Goal: Book appointment/travel/reservation

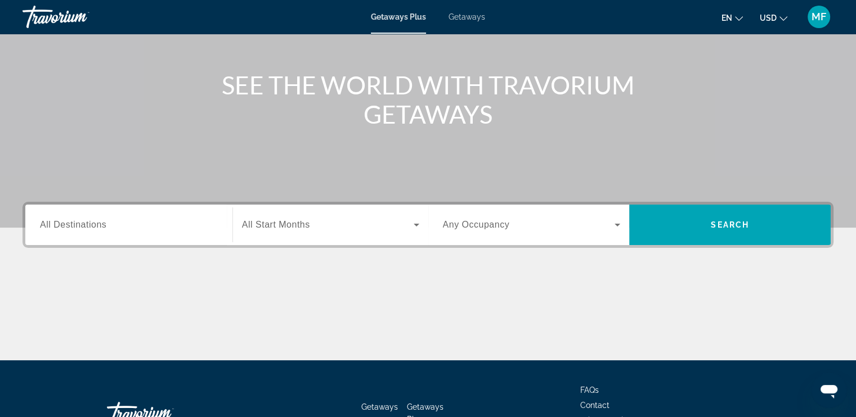
scroll to position [113, 0]
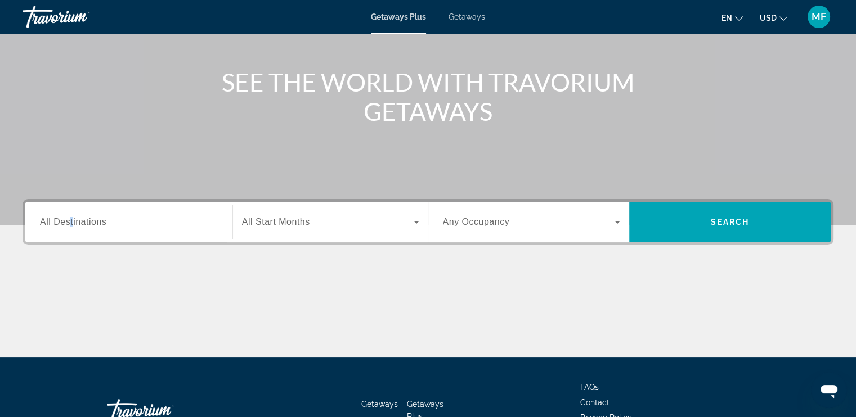
click at [71, 221] on span "All Destinations" at bounding box center [73, 222] width 66 height 10
click at [71, 221] on input "Destination All Destinations" at bounding box center [129, 223] width 178 height 14
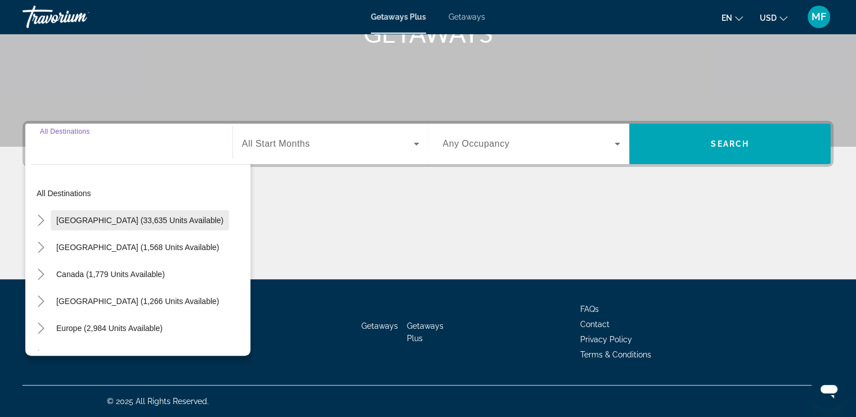
scroll to position [0, 0]
click at [82, 218] on span "[GEOGRAPHIC_DATA] (33,635 units available)" at bounding box center [139, 222] width 167 height 9
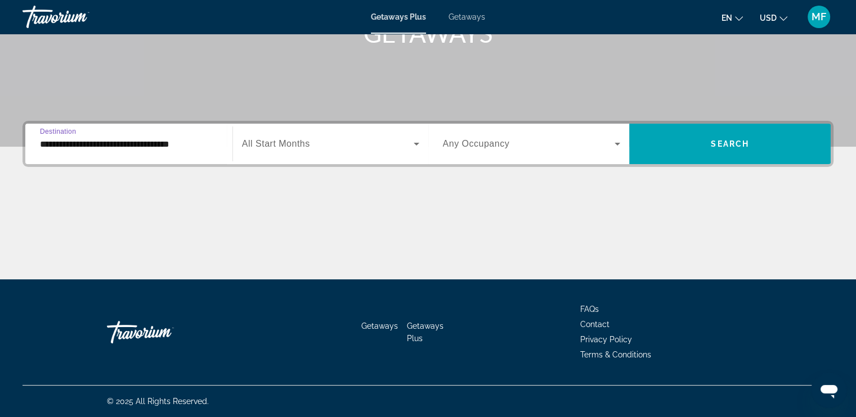
click at [144, 138] on input "**********" at bounding box center [129, 145] width 178 height 14
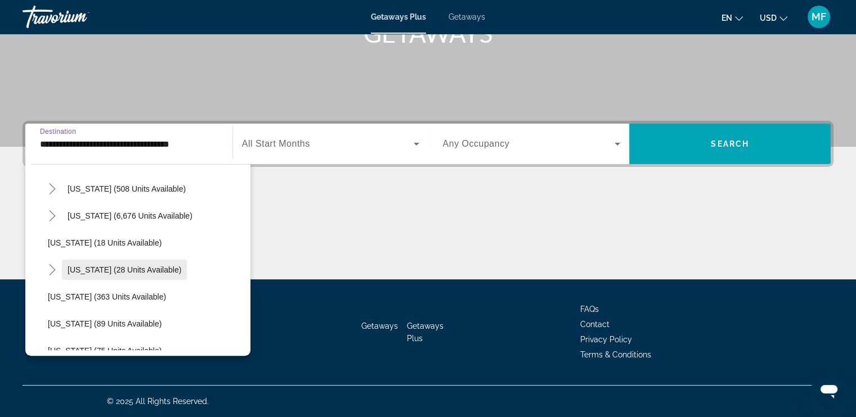
scroll to position [169, 0]
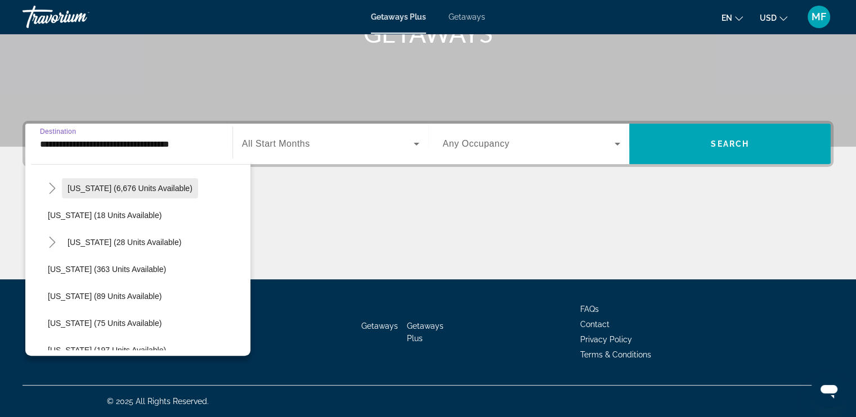
click at [109, 185] on span "[US_STATE] (6,676 units available)" at bounding box center [130, 188] width 125 height 9
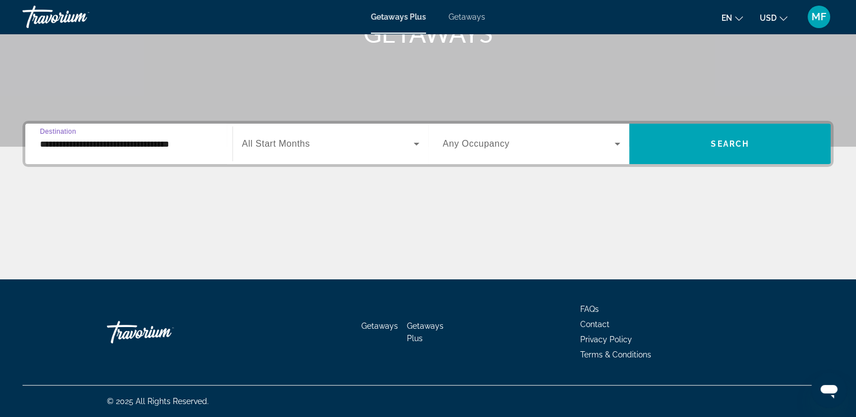
type input "**********"
click at [411, 135] on div "Search widget" at bounding box center [330, 144] width 177 height 32
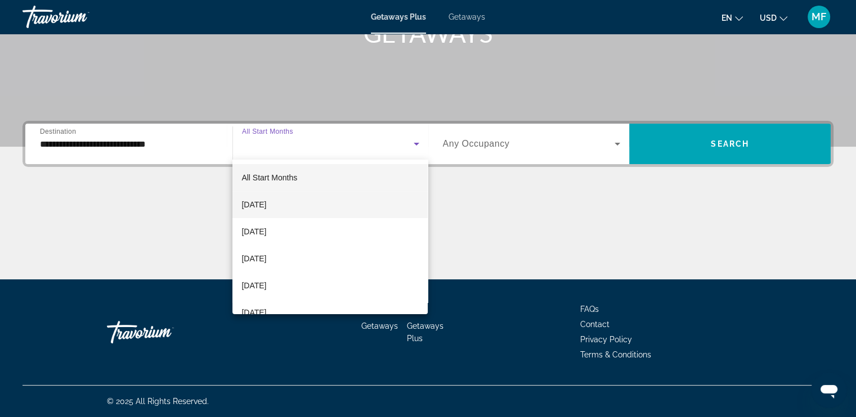
scroll to position [56, 0]
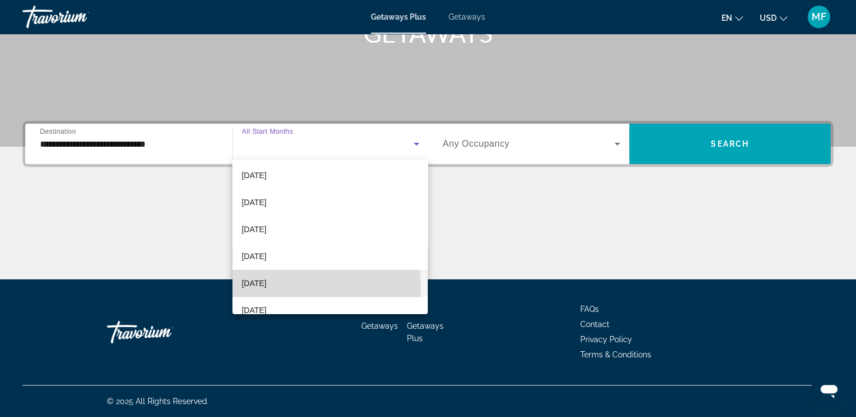
click at [297, 289] on mat-option "[DATE]" at bounding box center [329, 283] width 195 height 27
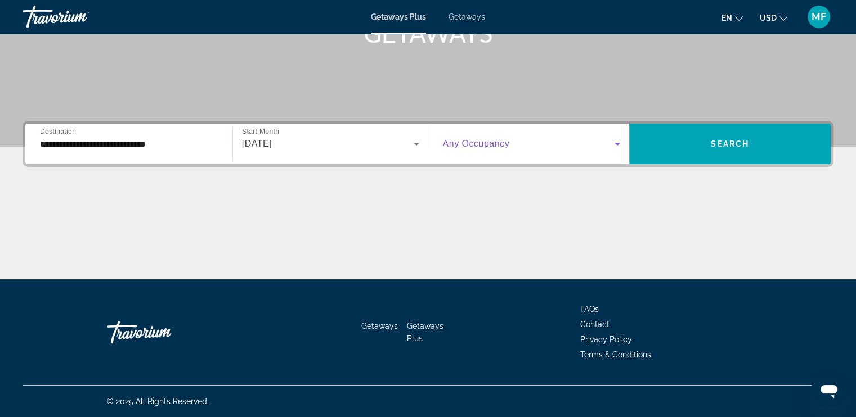
click at [618, 143] on icon "Search widget" at bounding box center [617, 144] width 6 height 3
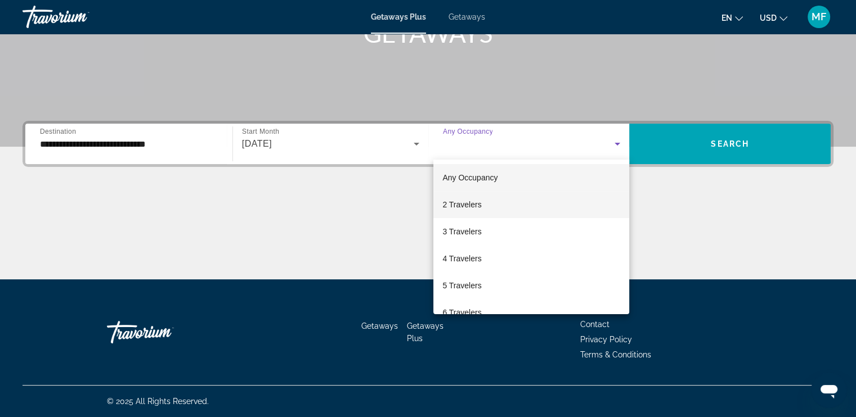
click at [452, 201] on span "2 Travelers" at bounding box center [461, 205] width 39 height 14
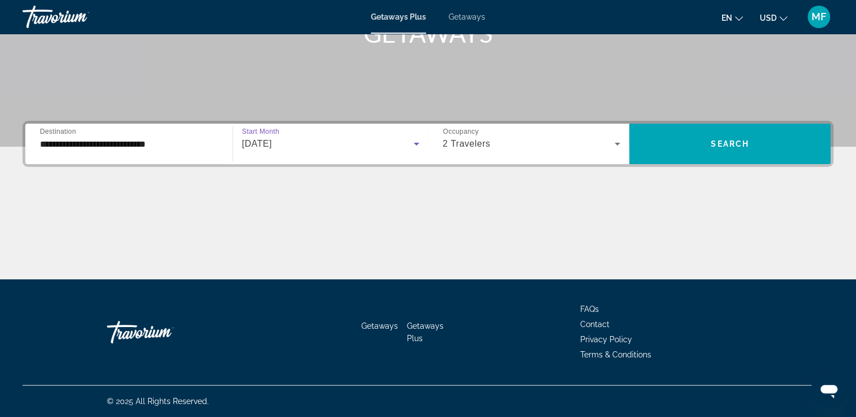
click at [411, 140] on icon "Search widget" at bounding box center [417, 144] width 14 height 14
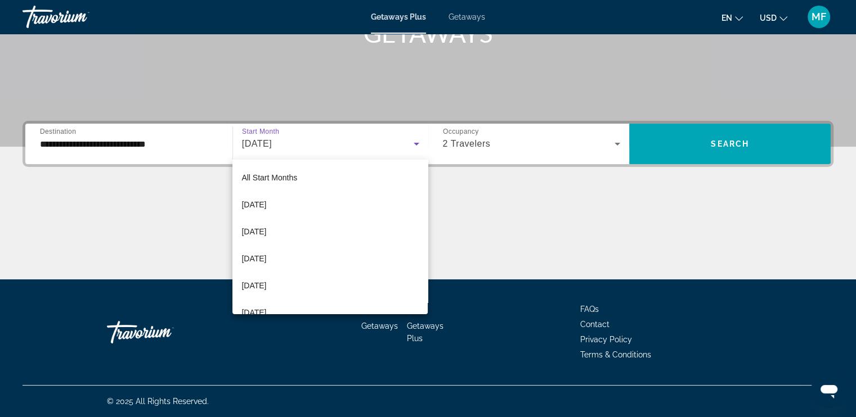
scroll to position [38, 0]
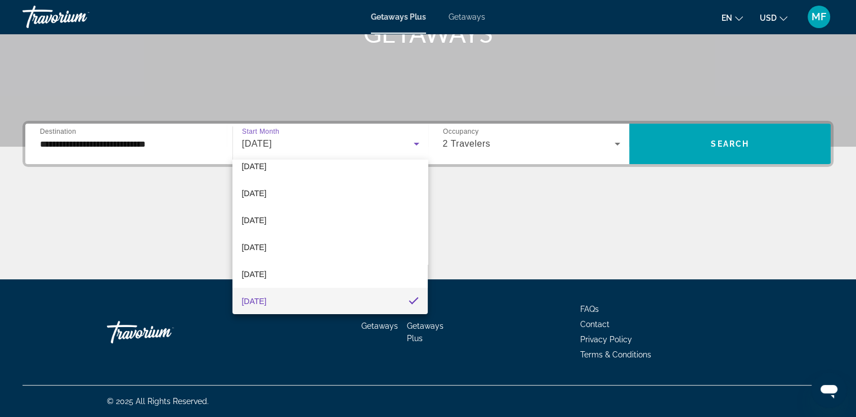
click at [747, 262] on div at bounding box center [428, 208] width 856 height 417
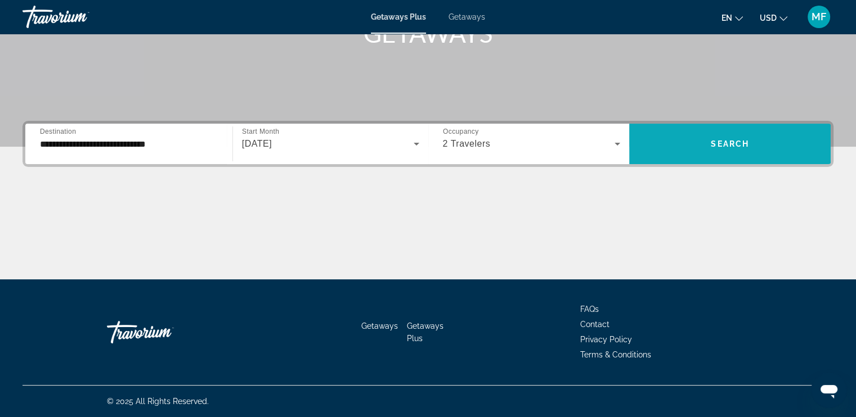
click at [722, 138] on span "Search widget" at bounding box center [729, 144] width 201 height 27
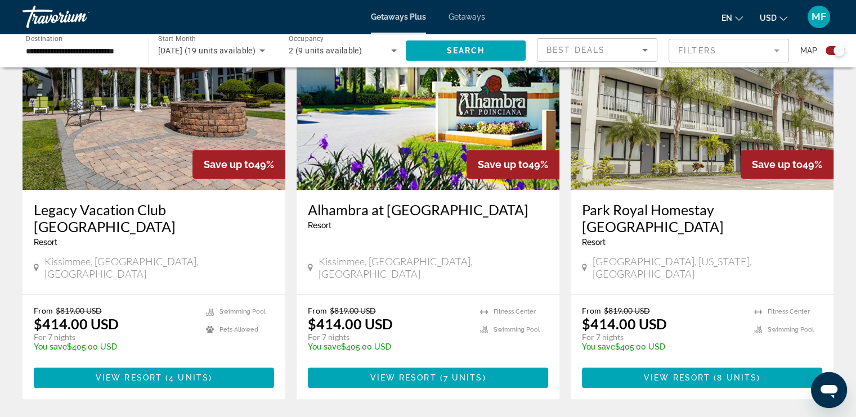
scroll to position [450, 0]
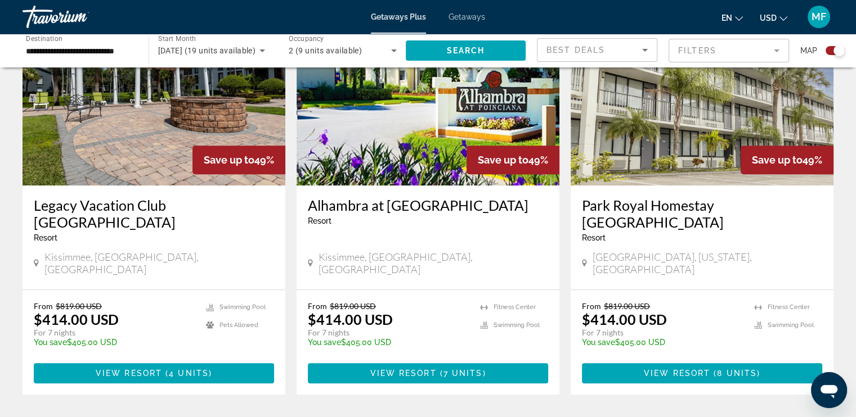
click at [164, 136] on img "Main content" at bounding box center [154, 96] width 263 height 180
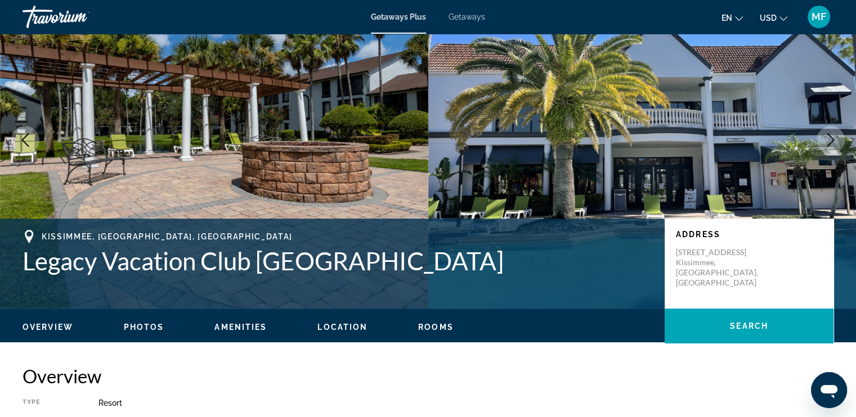
scroll to position [56, 0]
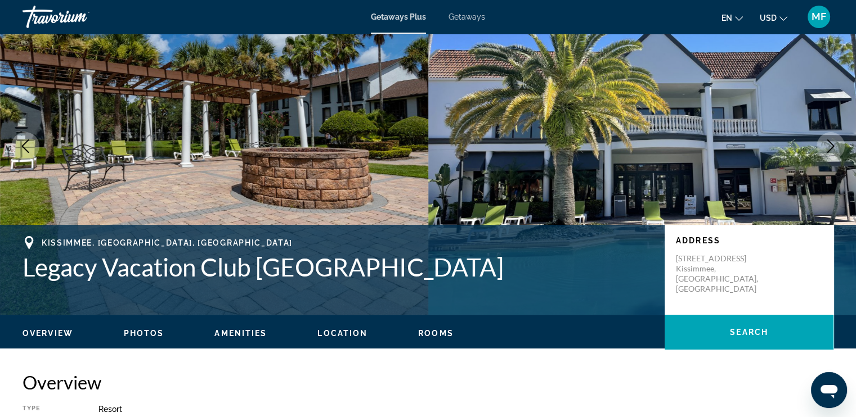
click at [153, 327] on ul "Overview Photos Amenities Location Rooms Search" at bounding box center [428, 332] width 811 height 12
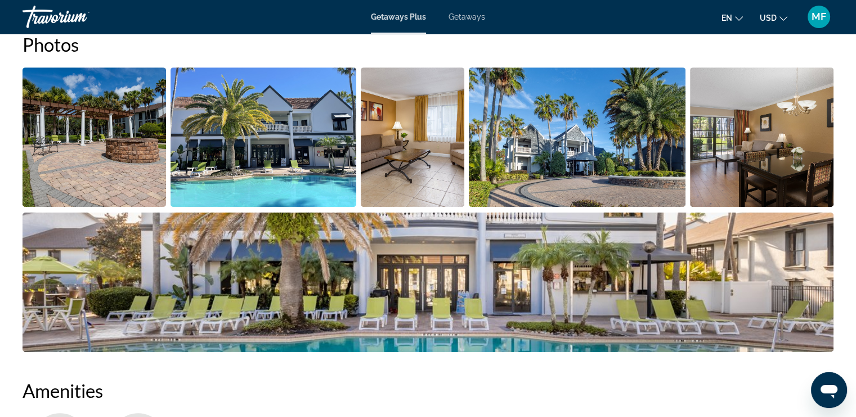
scroll to position [563, 0]
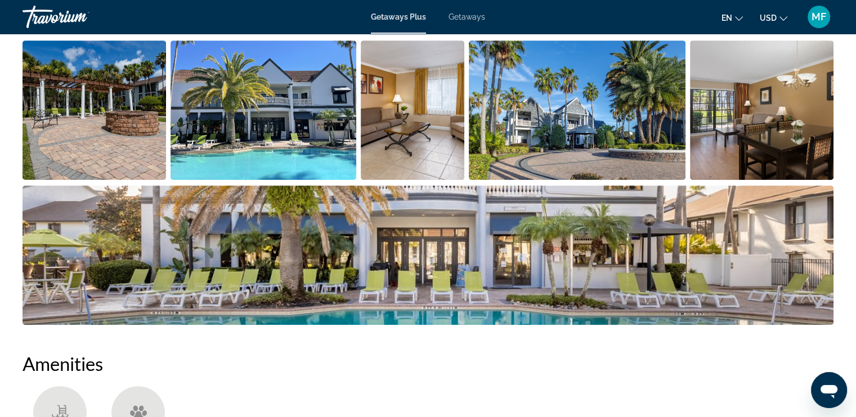
click at [550, 145] on img "Open full-screen image slider" at bounding box center [577, 111] width 217 height 140
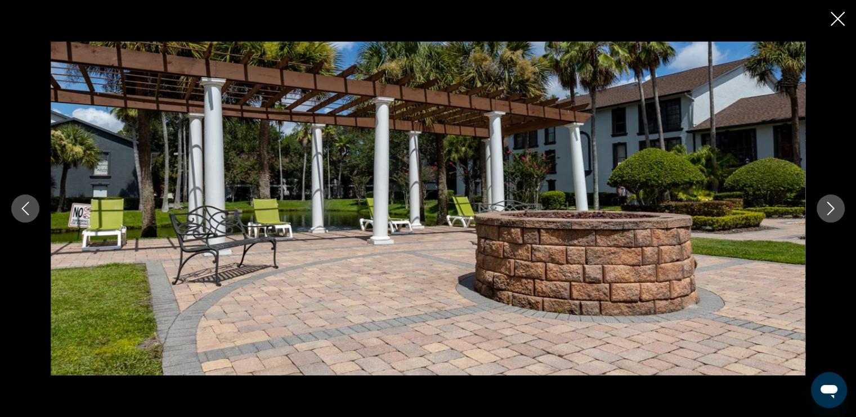
click at [831, 210] on icon "Next image" at bounding box center [831, 209] width 14 height 14
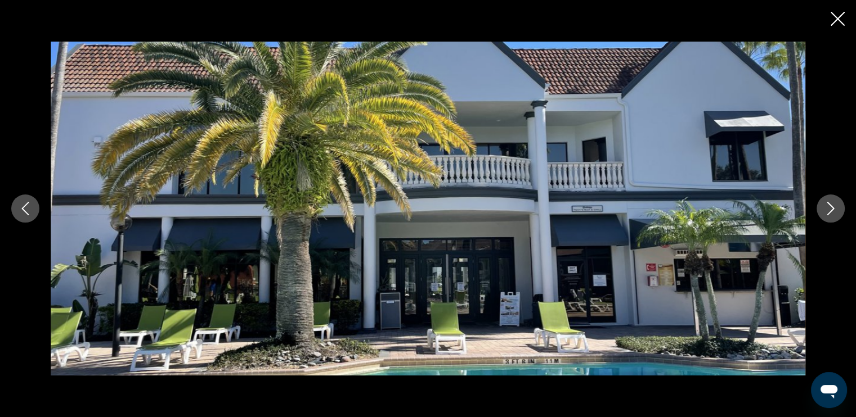
click at [831, 210] on icon "Next image" at bounding box center [830, 209] width 7 height 14
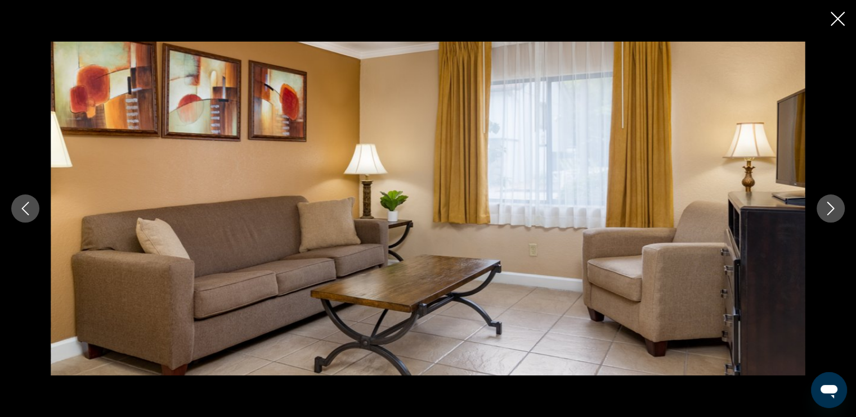
click at [830, 211] on icon "Next image" at bounding box center [830, 209] width 7 height 14
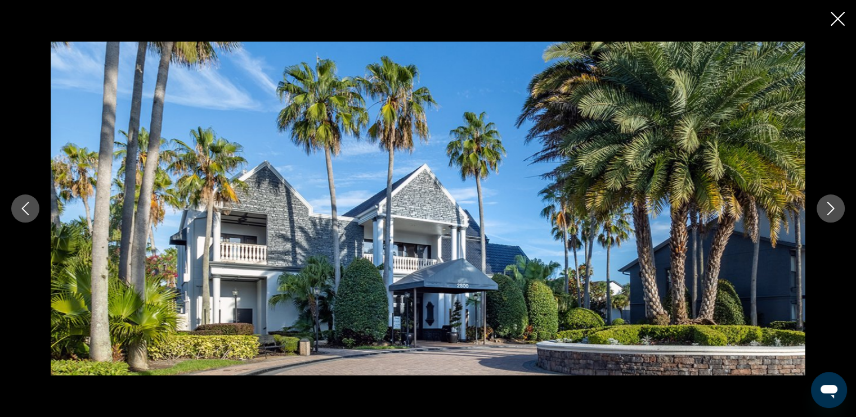
click at [830, 212] on icon "Next image" at bounding box center [830, 209] width 7 height 14
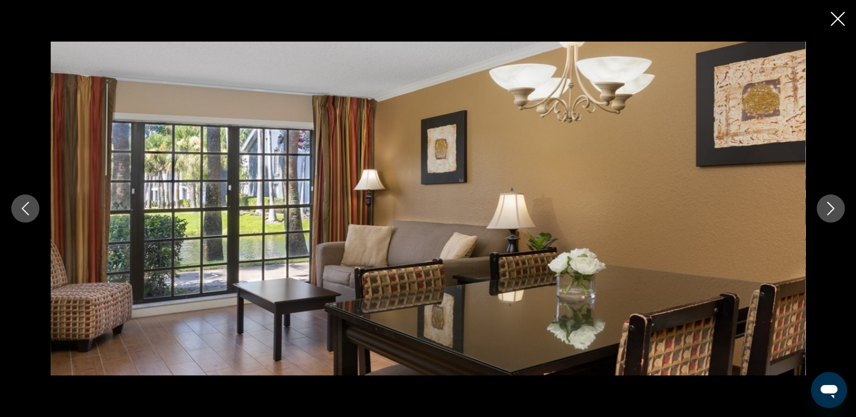
click at [829, 212] on icon "Next image" at bounding box center [830, 209] width 7 height 14
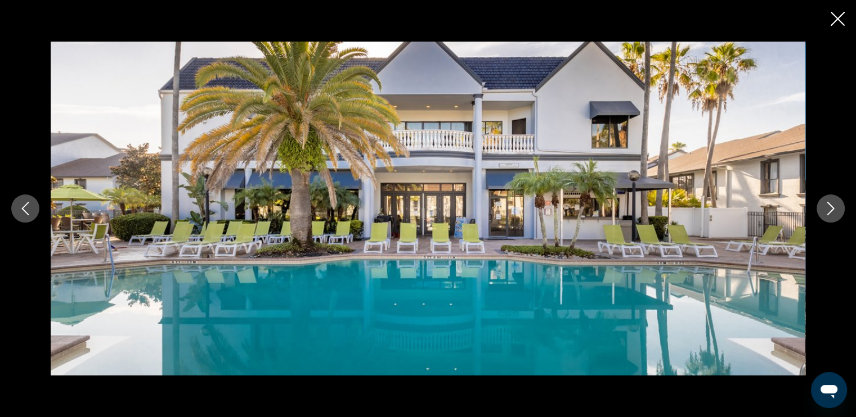
click at [829, 212] on icon "Next image" at bounding box center [830, 209] width 7 height 14
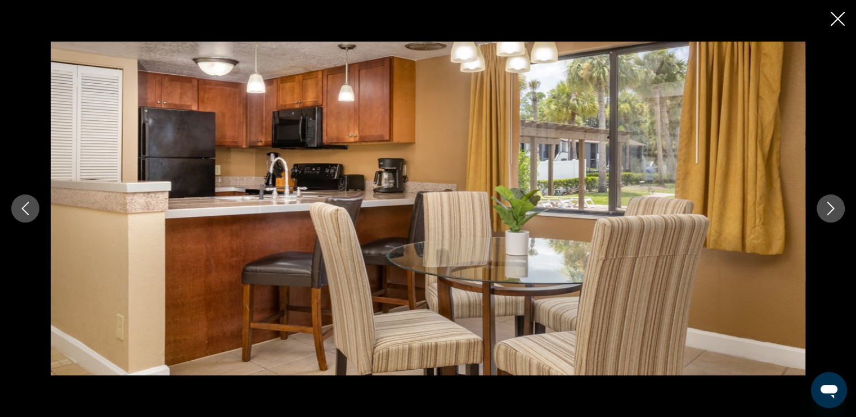
click at [829, 212] on icon "Next image" at bounding box center [830, 209] width 7 height 14
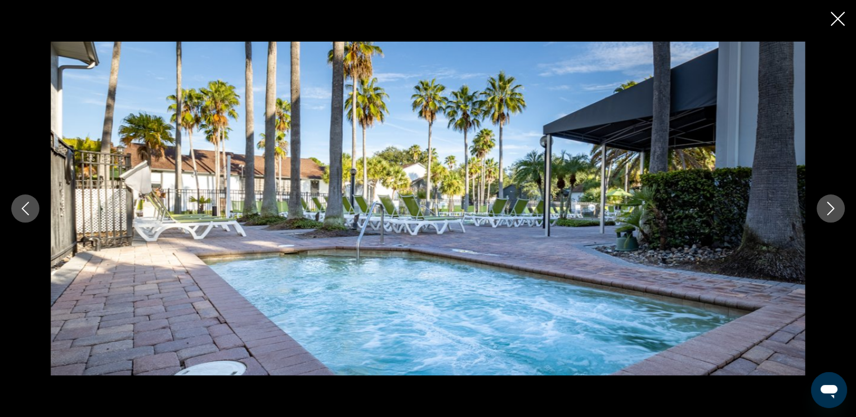
click at [829, 212] on icon "Next image" at bounding box center [830, 209] width 7 height 14
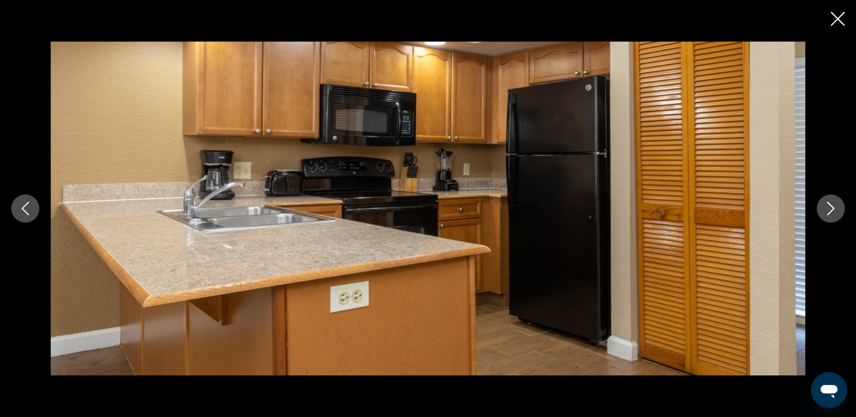
click at [829, 212] on icon "Next image" at bounding box center [830, 209] width 7 height 14
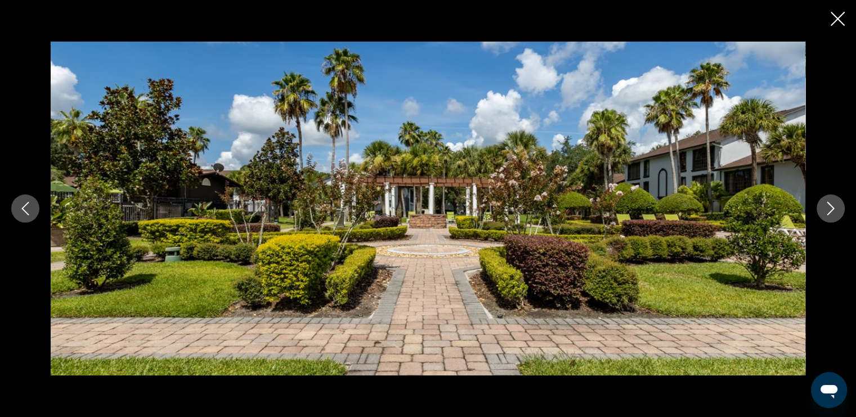
click at [829, 212] on icon "Next image" at bounding box center [830, 209] width 7 height 14
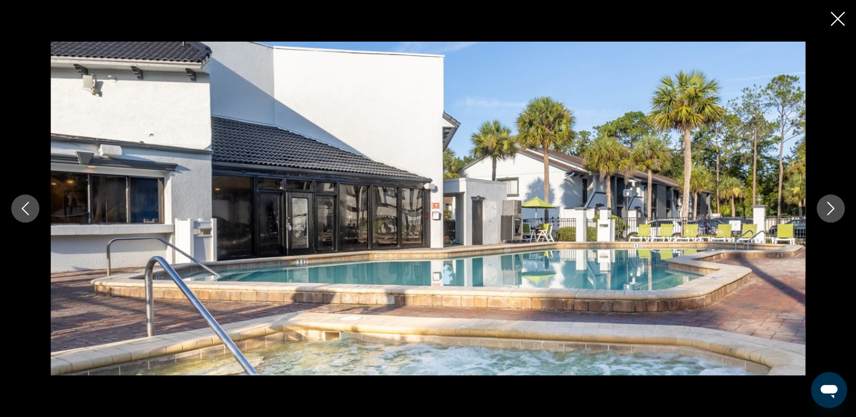
click at [829, 212] on icon "Next image" at bounding box center [830, 209] width 7 height 14
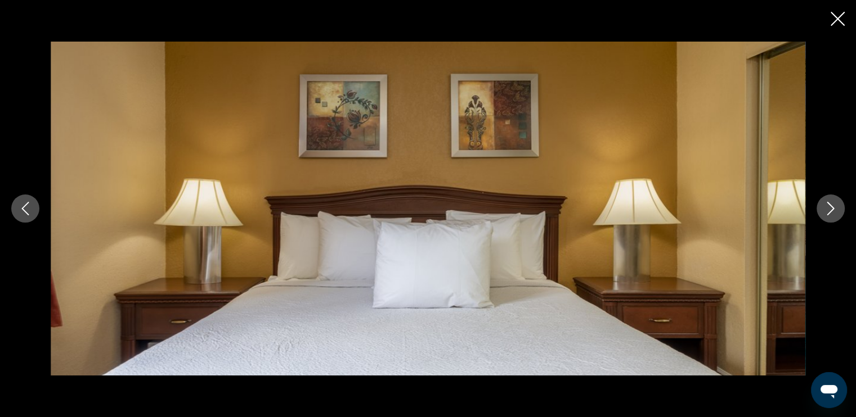
click at [827, 213] on icon "Next image" at bounding box center [831, 209] width 14 height 14
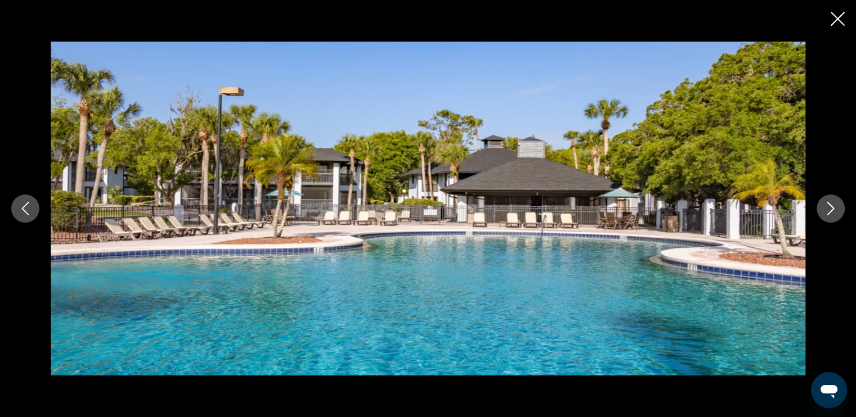
click at [826, 213] on icon "Next image" at bounding box center [831, 209] width 14 height 14
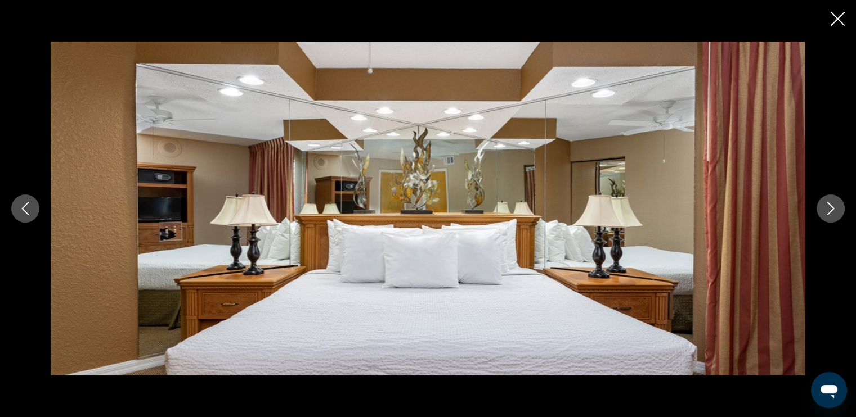
click at [827, 205] on icon "Next image" at bounding box center [831, 209] width 14 height 14
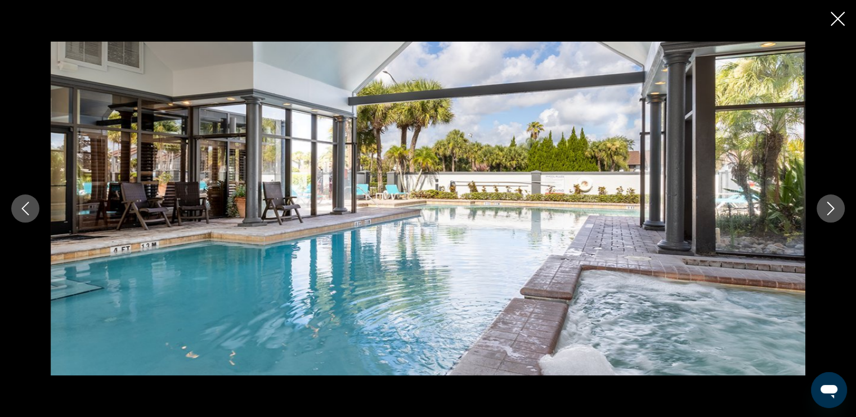
click at [827, 206] on icon "Next image" at bounding box center [831, 209] width 14 height 14
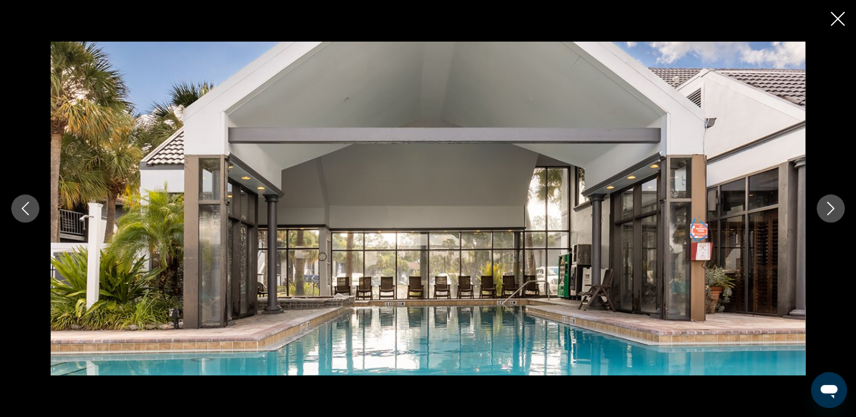
click at [827, 206] on icon "Next image" at bounding box center [831, 209] width 14 height 14
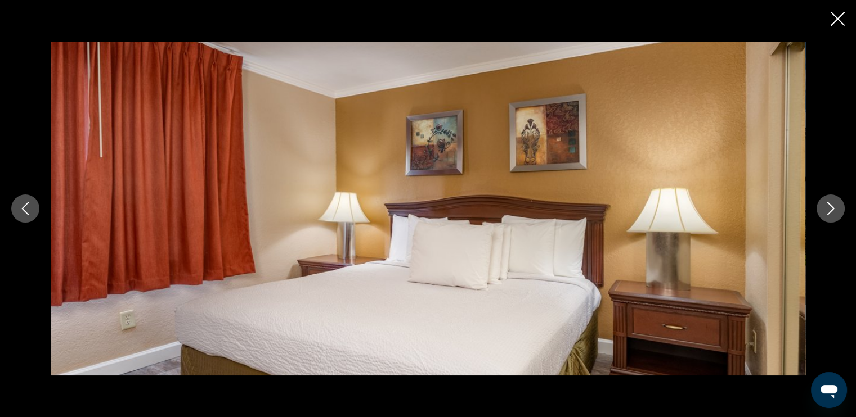
click at [827, 206] on icon "Next image" at bounding box center [831, 209] width 14 height 14
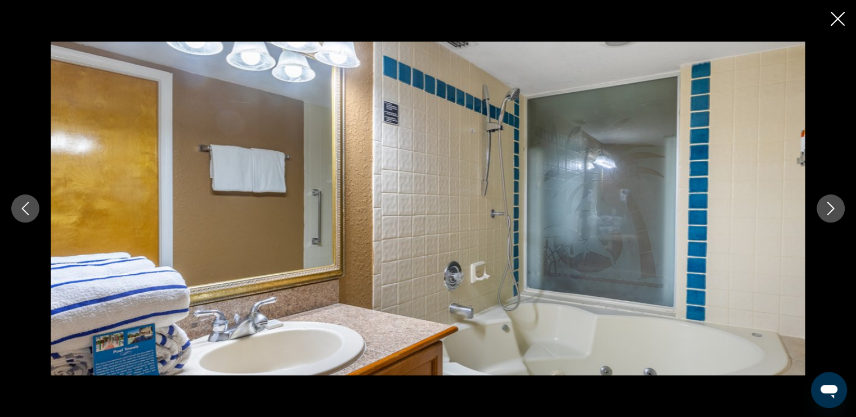
click at [827, 208] on icon "Next image" at bounding box center [831, 209] width 14 height 14
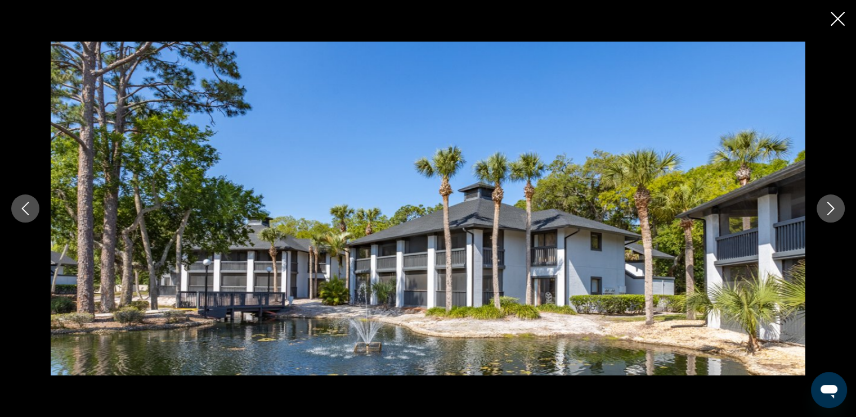
click at [827, 208] on icon "Next image" at bounding box center [831, 209] width 14 height 14
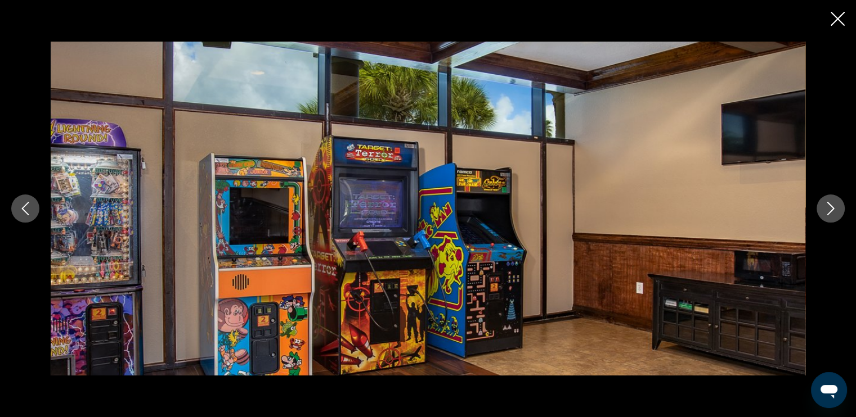
click at [827, 208] on icon "Next image" at bounding box center [831, 209] width 14 height 14
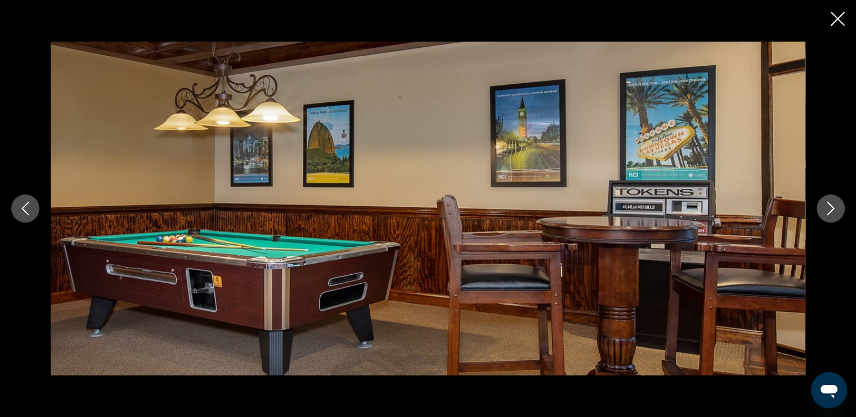
click at [827, 208] on icon "Next image" at bounding box center [831, 209] width 14 height 14
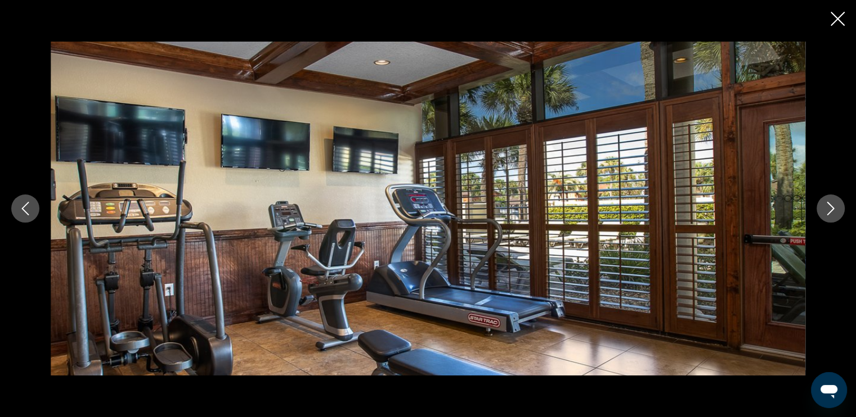
click at [826, 209] on icon "Next image" at bounding box center [831, 209] width 14 height 14
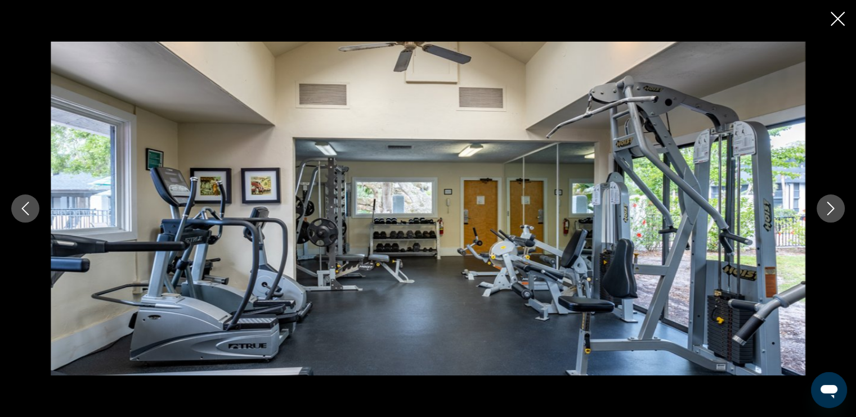
click at [826, 208] on icon "Next image" at bounding box center [831, 209] width 14 height 14
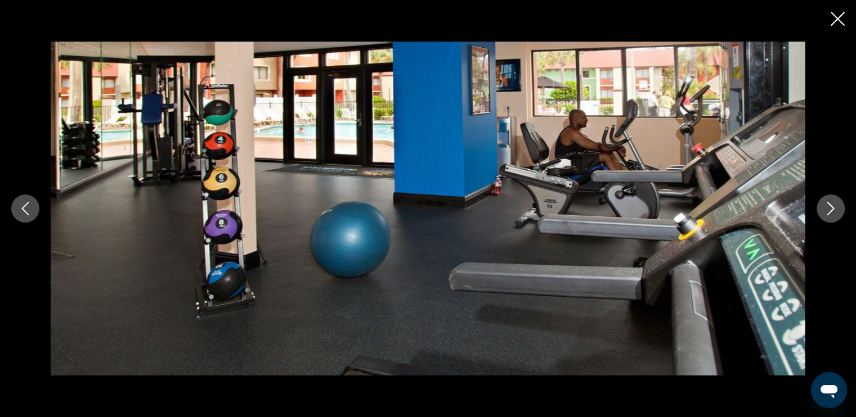
click at [826, 208] on icon "Next image" at bounding box center [831, 209] width 14 height 14
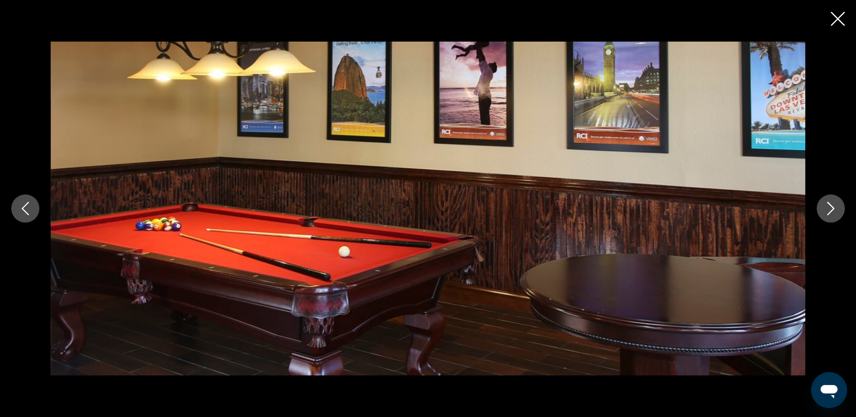
click at [826, 208] on icon "Next image" at bounding box center [831, 209] width 14 height 14
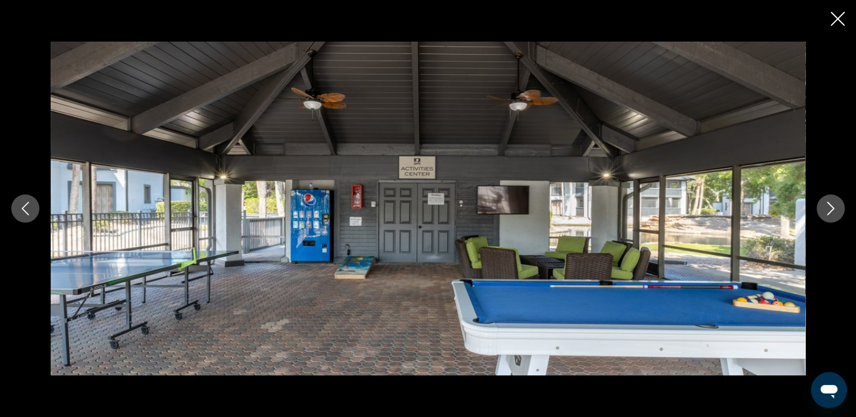
click at [826, 208] on icon "Next image" at bounding box center [831, 209] width 14 height 14
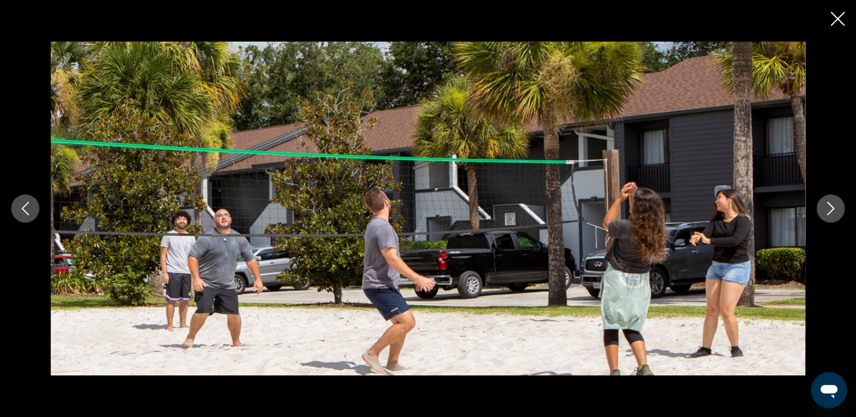
click at [824, 210] on icon "Next image" at bounding box center [831, 209] width 14 height 14
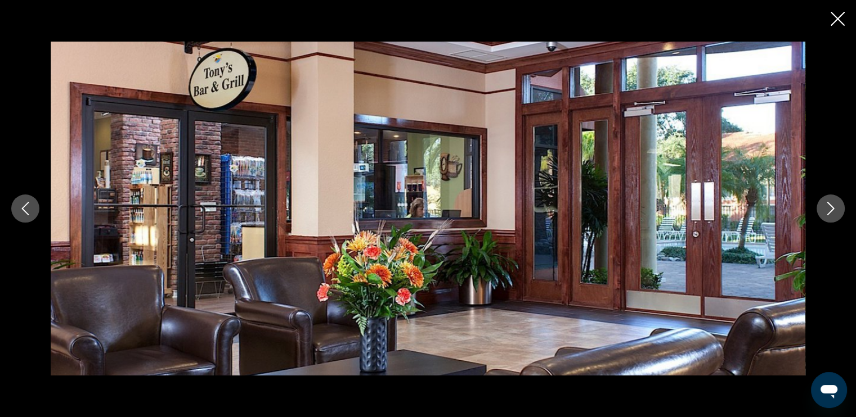
click at [824, 210] on icon "Next image" at bounding box center [831, 209] width 14 height 14
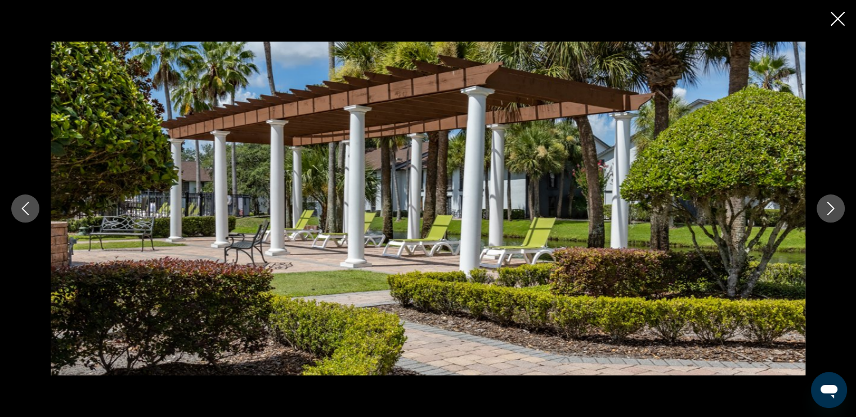
click at [824, 210] on icon "Next image" at bounding box center [831, 209] width 14 height 14
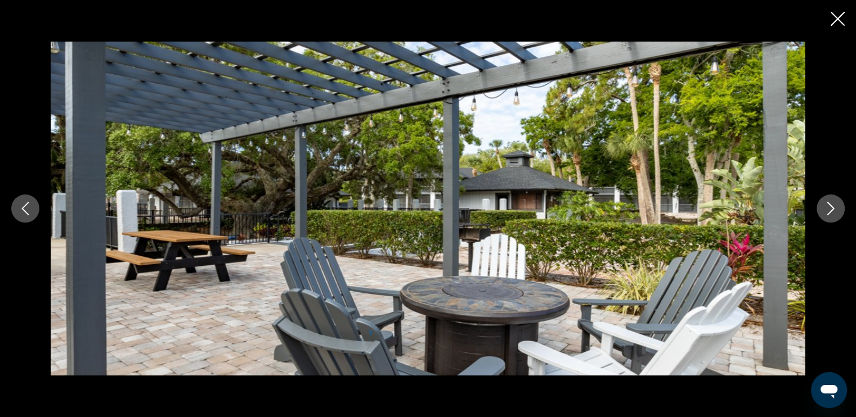
click at [839, 21] on icon "Close slideshow" at bounding box center [837, 19] width 14 height 14
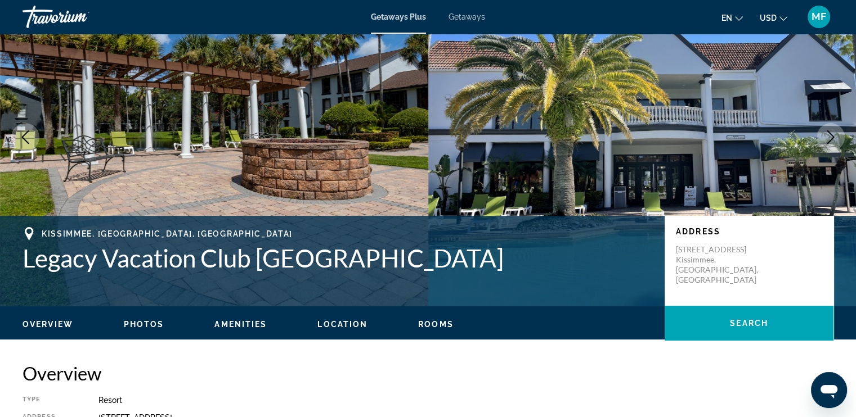
scroll to position [56, 0]
